Goal: Information Seeking & Learning: Check status

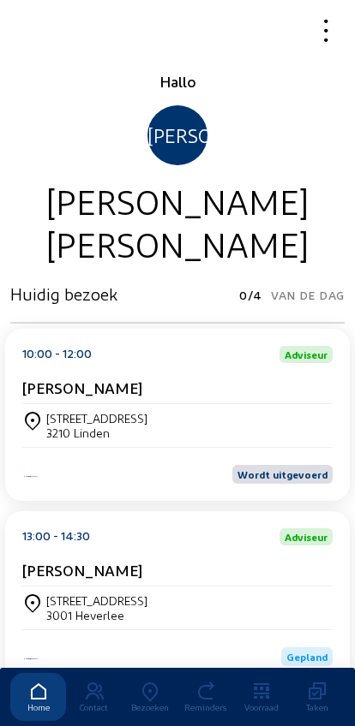
click at [162, 682] on icon at bounding box center [150, 692] width 56 height 21
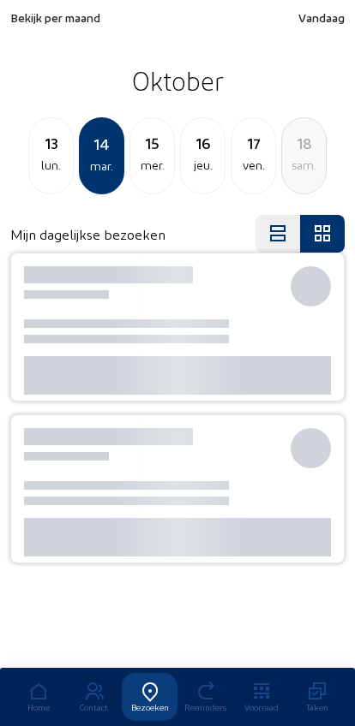
click at [67, 151] on div "13" at bounding box center [51, 143] width 44 height 24
click at [75, 152] on div "11 [PERSON_NAME]. 12 dim. 13 lun. [DATE] mer. 16 jeu." at bounding box center [177, 155] width 355 height 77
click at [79, 156] on div "12 dim." at bounding box center [101, 155] width 45 height 77
click at [59, 160] on div "sam." at bounding box center [51, 165] width 44 height 21
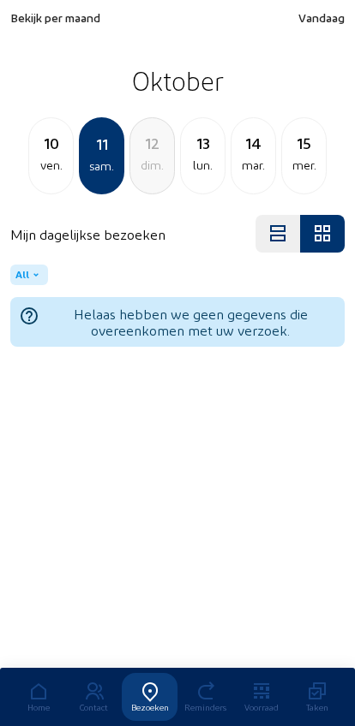
click at [65, 162] on div "ven." at bounding box center [51, 165] width 44 height 21
click at [67, 162] on div "jeu." at bounding box center [51, 165] width 44 height 21
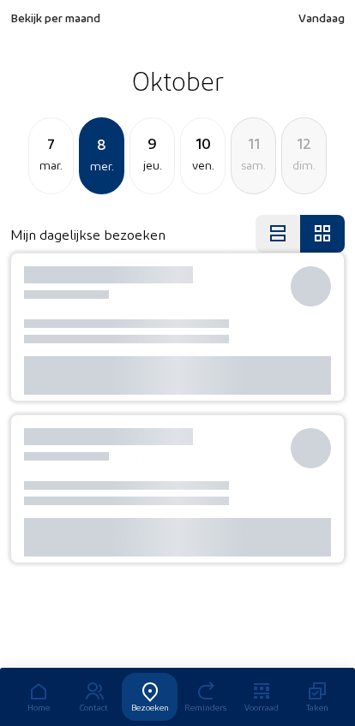
click at [70, 174] on div "mar." at bounding box center [51, 165] width 44 height 21
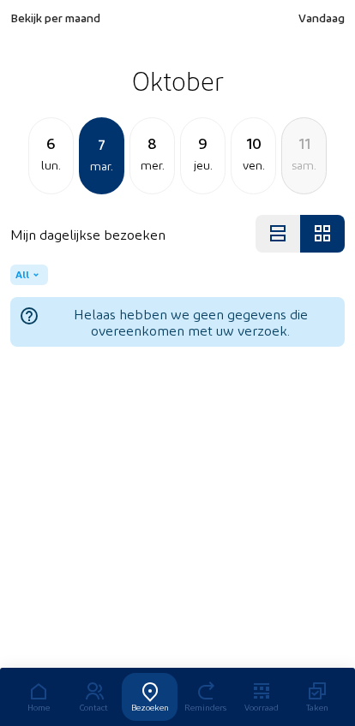
click at [62, 168] on div "lun." at bounding box center [51, 165] width 44 height 21
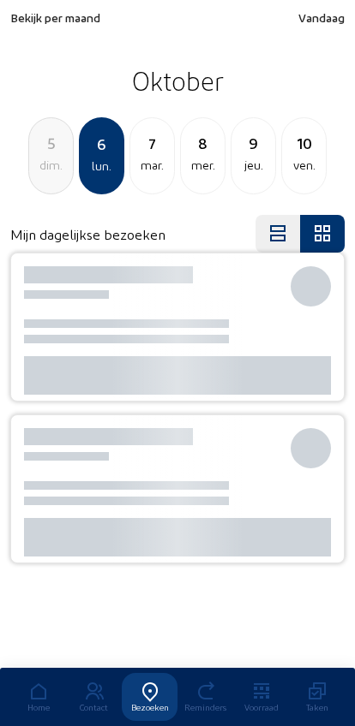
click at [77, 170] on div "5 dim. 6 lun. [DATE] 8 mer. 9 jeu. 10 ven." at bounding box center [177, 155] width 355 height 77
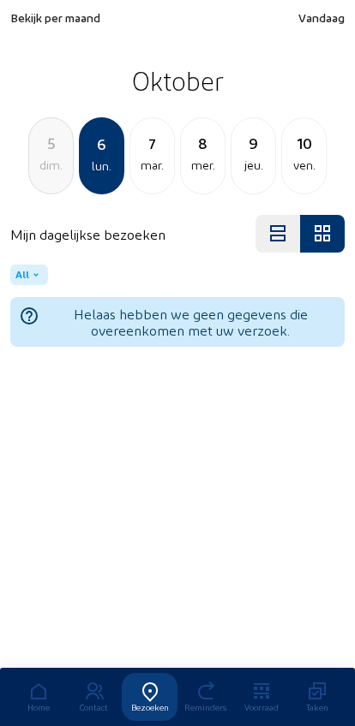
click at [87, 164] on div "lun." at bounding box center [102, 166] width 42 height 21
click at [68, 168] on div "dim." at bounding box center [51, 165] width 44 height 21
click at [58, 170] on div "sam." at bounding box center [51, 165] width 44 height 21
click at [70, 164] on div "ven." at bounding box center [51, 165] width 44 height 21
click at [77, 164] on div "2 jeu. 3 ven. 4 [PERSON_NAME]. 5 dim. 6 lun. [DATE]" at bounding box center [177, 155] width 355 height 77
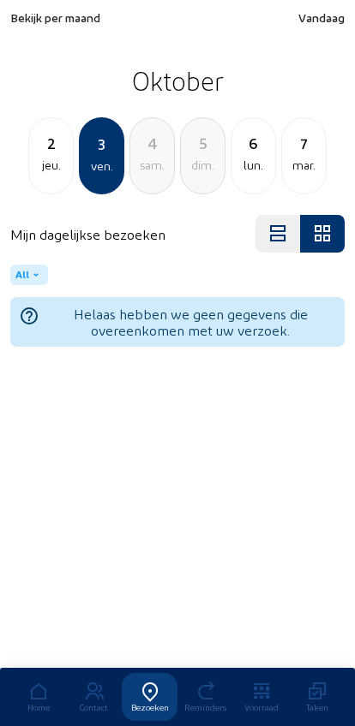
click at [82, 169] on div "ven." at bounding box center [102, 166] width 42 height 21
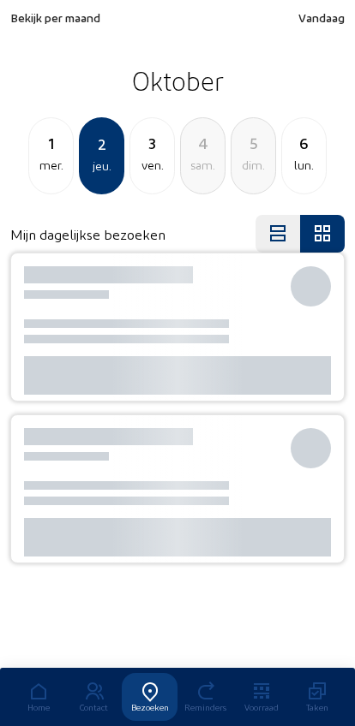
click at [69, 182] on div "1 mer." at bounding box center [50, 155] width 45 height 77
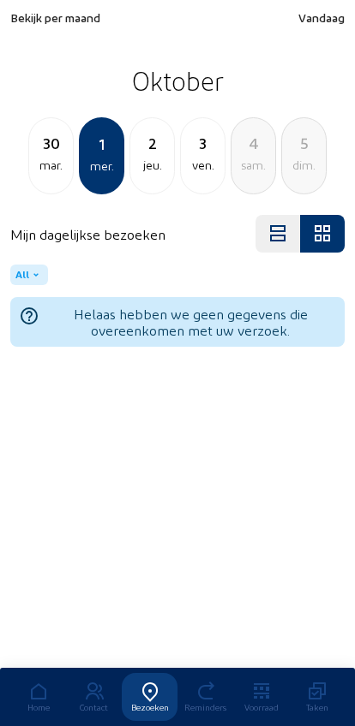
click at [69, 188] on div "[DATE] 1 mer. 2 jeu. 3 ven. 4 [PERSON_NAME]. 5 dim." at bounding box center [177, 155] width 355 height 77
click at [75, 176] on div "[DATE] 1 mer. 2 jeu. 3 ven. 4 [PERSON_NAME]. 5 dim." at bounding box center [177, 155] width 355 height 77
click at [81, 171] on div "mer." at bounding box center [102, 166] width 42 height 21
click at [73, 158] on div "[DATE]" at bounding box center [50, 155] width 45 height 77
click at [69, 151] on div "29" at bounding box center [51, 143] width 44 height 24
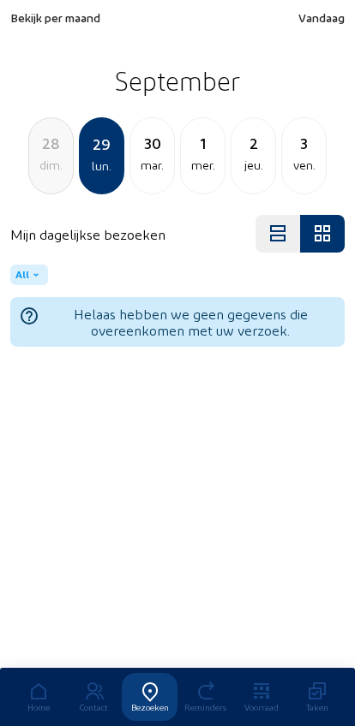
click at [72, 146] on div "28" at bounding box center [51, 143] width 44 height 24
click at [72, 153] on div "27" at bounding box center [51, 143] width 44 height 24
click at [70, 155] on div "26" at bounding box center [51, 143] width 44 height 24
click at [73, 162] on div "25 jeu." at bounding box center [50, 155] width 45 height 77
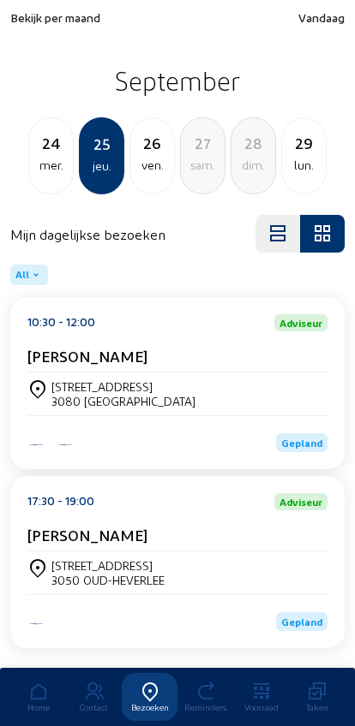
scroll to position [47, 0]
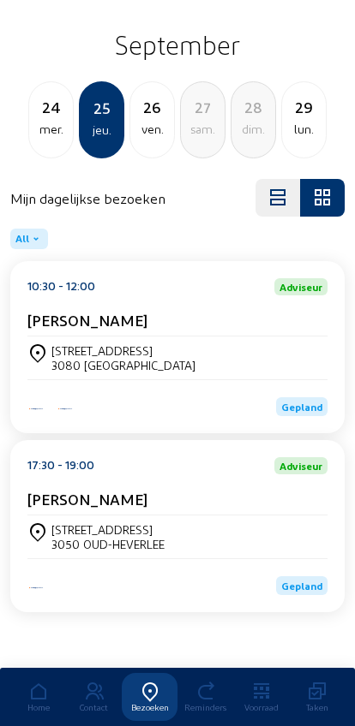
click at [66, 124] on div "mer." at bounding box center [51, 129] width 44 height 21
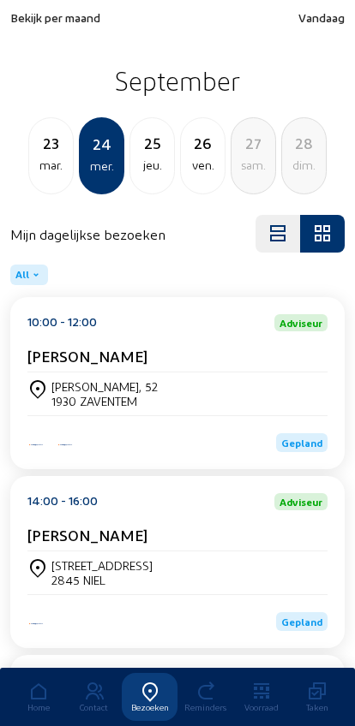
click at [164, 359] on div "[PERSON_NAME]" at bounding box center [177, 356] width 300 height 18
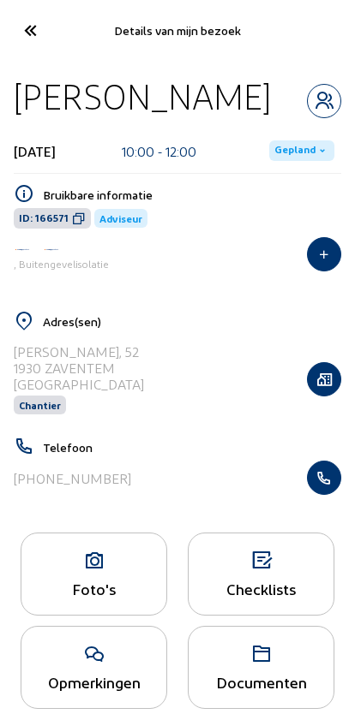
click at [332, 475] on icon "button" at bounding box center [323, 477] width 33 height 17
